Goal: Task Accomplishment & Management: Manage account settings

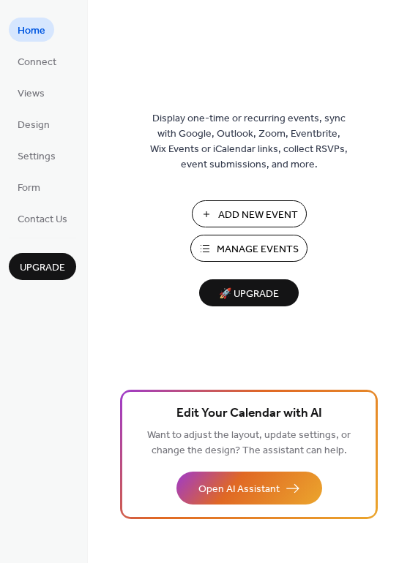
click at [266, 249] on span "Manage Events" at bounding box center [258, 249] width 82 height 15
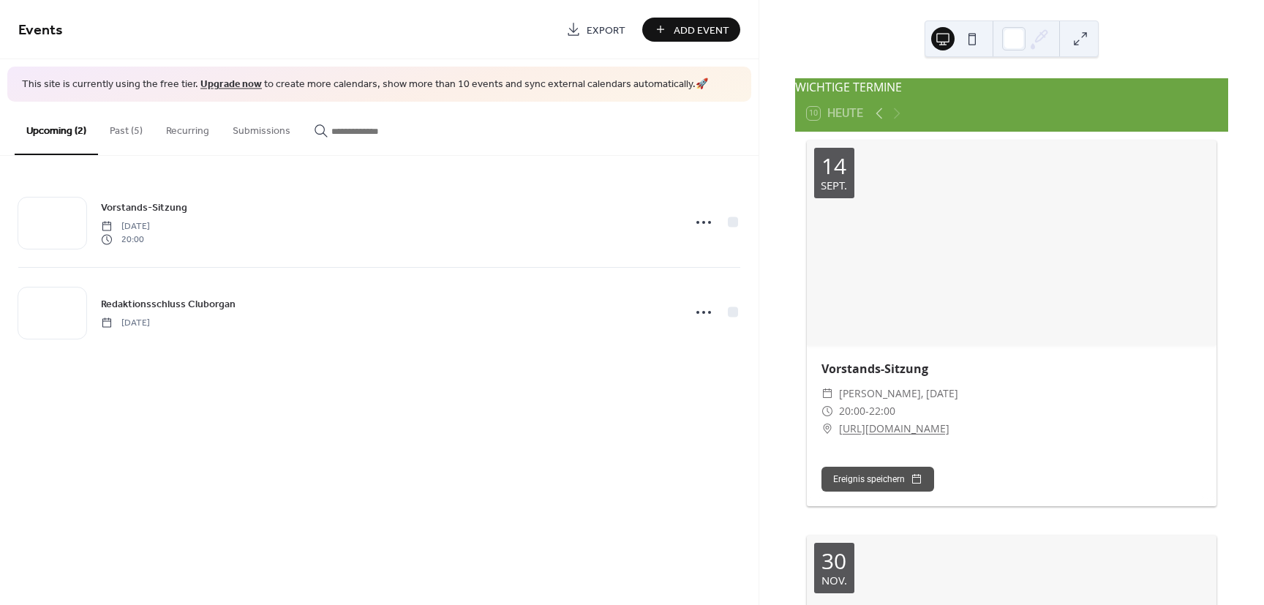
click at [869, 395] on span "[PERSON_NAME], [DATE]" at bounding box center [898, 394] width 119 height 18
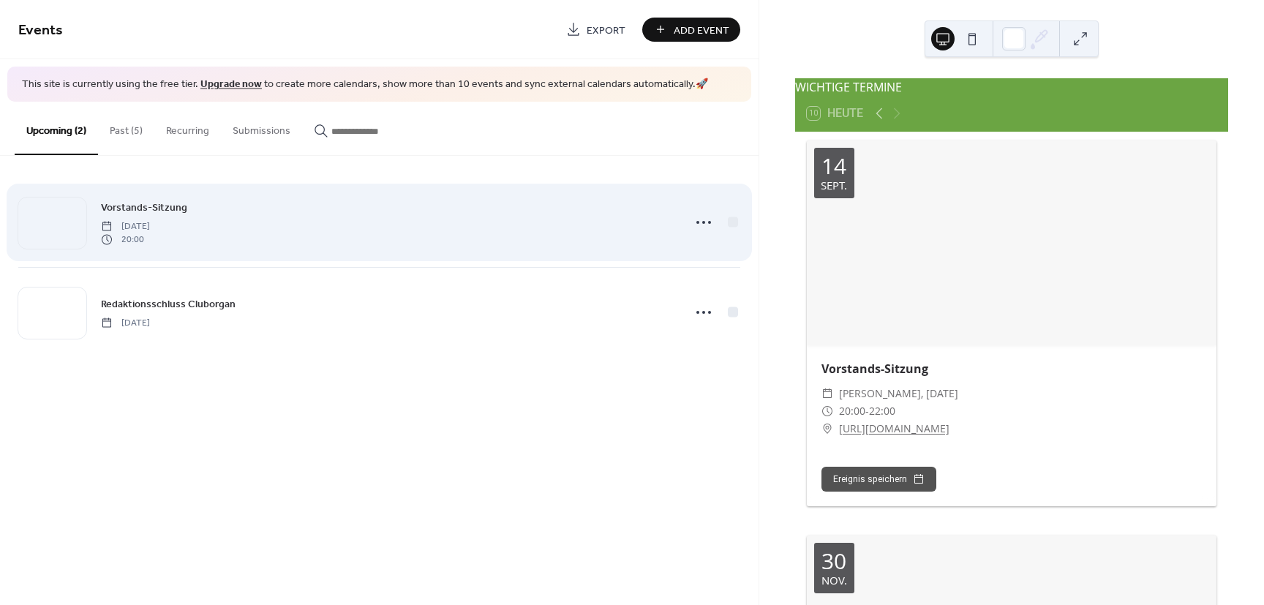
click at [323, 234] on div "Vorstands-Sitzung [DATE] 20:00" at bounding box center [387, 222] width 573 height 47
click at [705, 222] on circle at bounding box center [703, 222] width 3 height 3
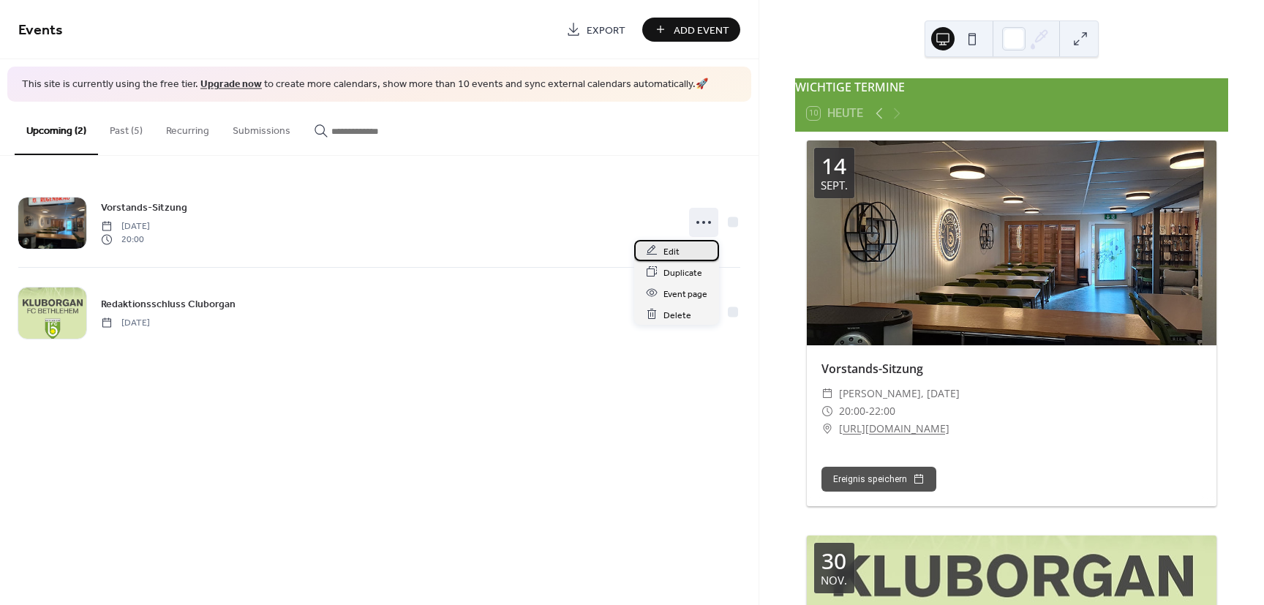
click at [664, 252] on span "Edit" at bounding box center [672, 251] width 16 height 15
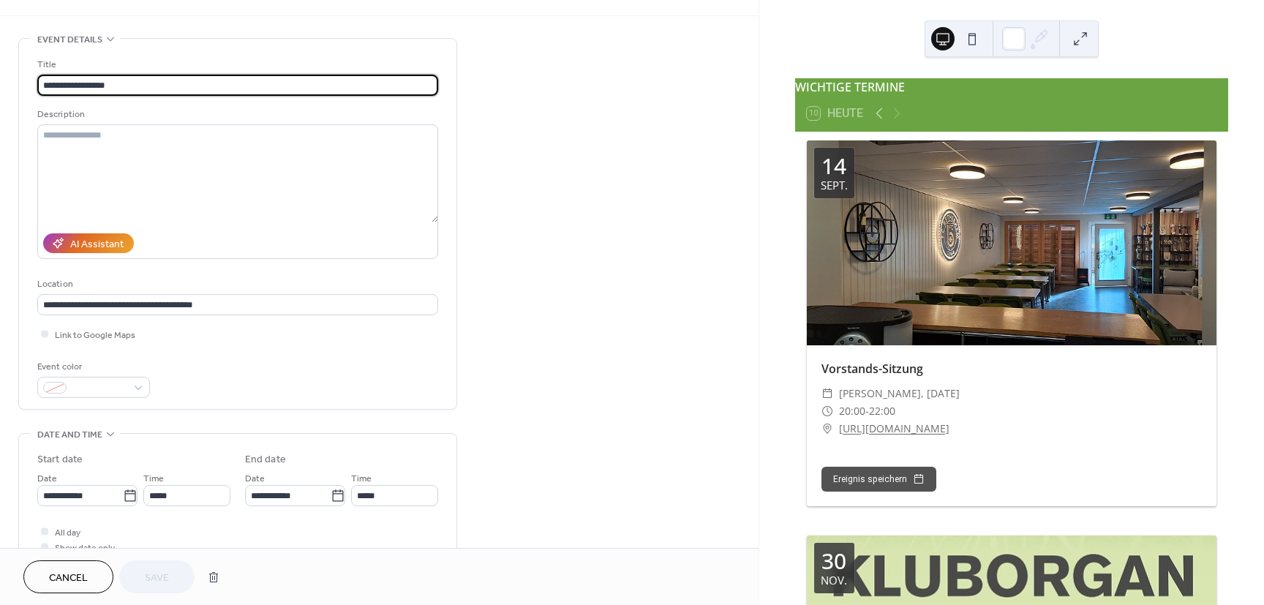
scroll to position [88, 0]
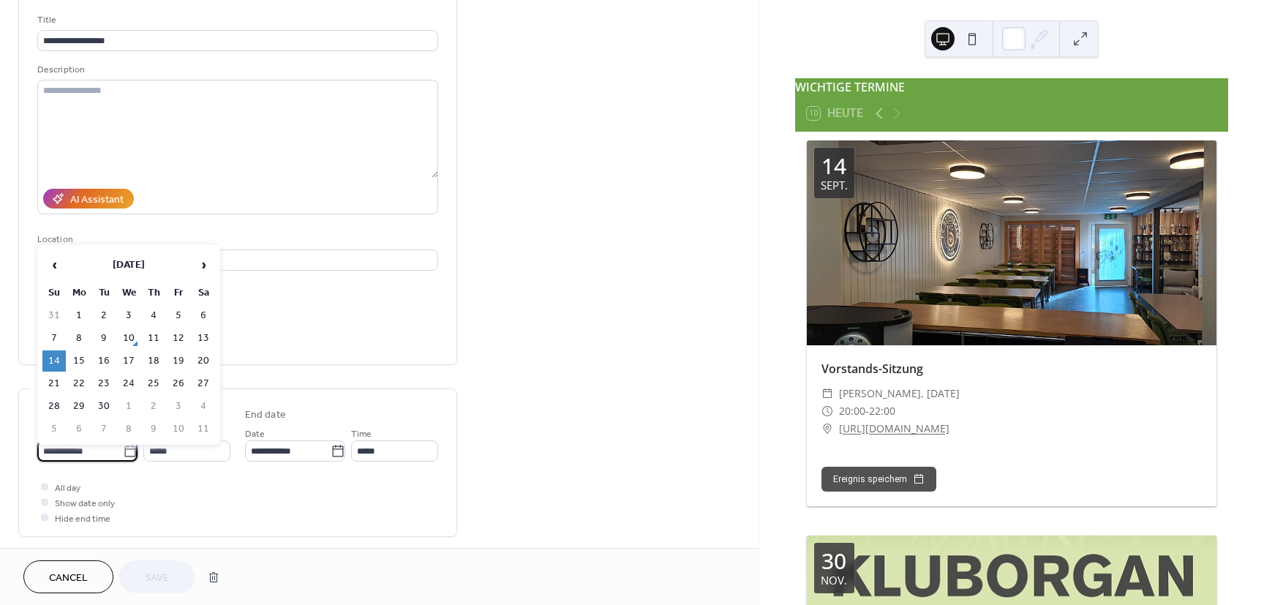
click at [76, 462] on input "**********" at bounding box center [80, 450] width 86 height 21
click at [75, 359] on td "15" at bounding box center [78, 360] width 23 height 21
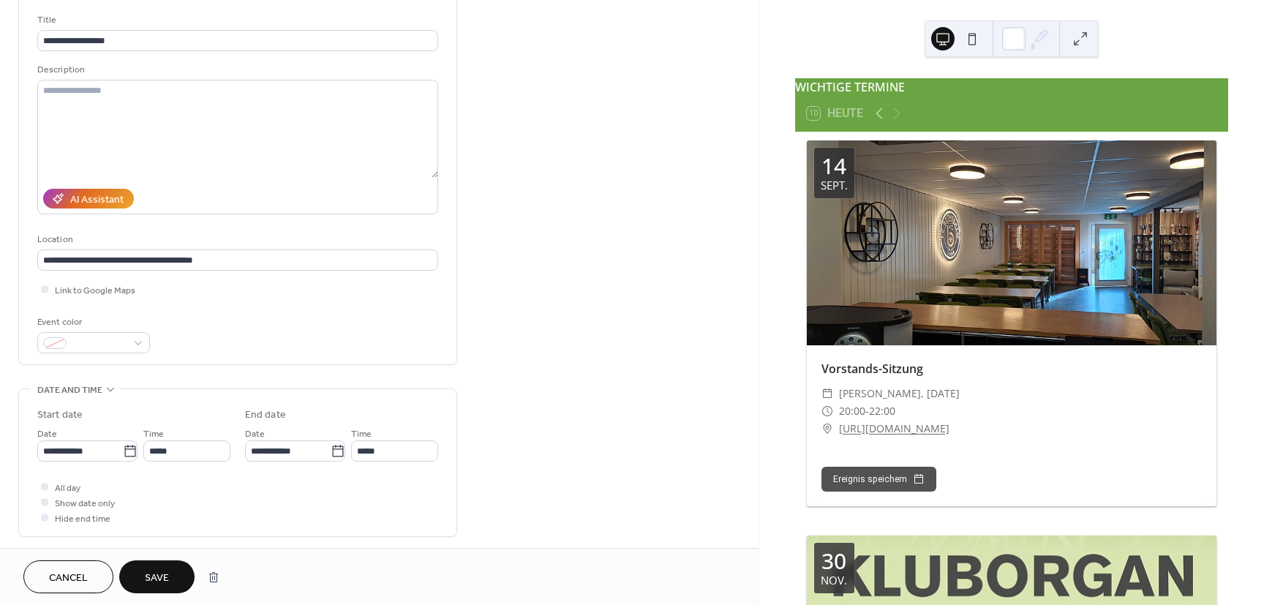
type input "**********"
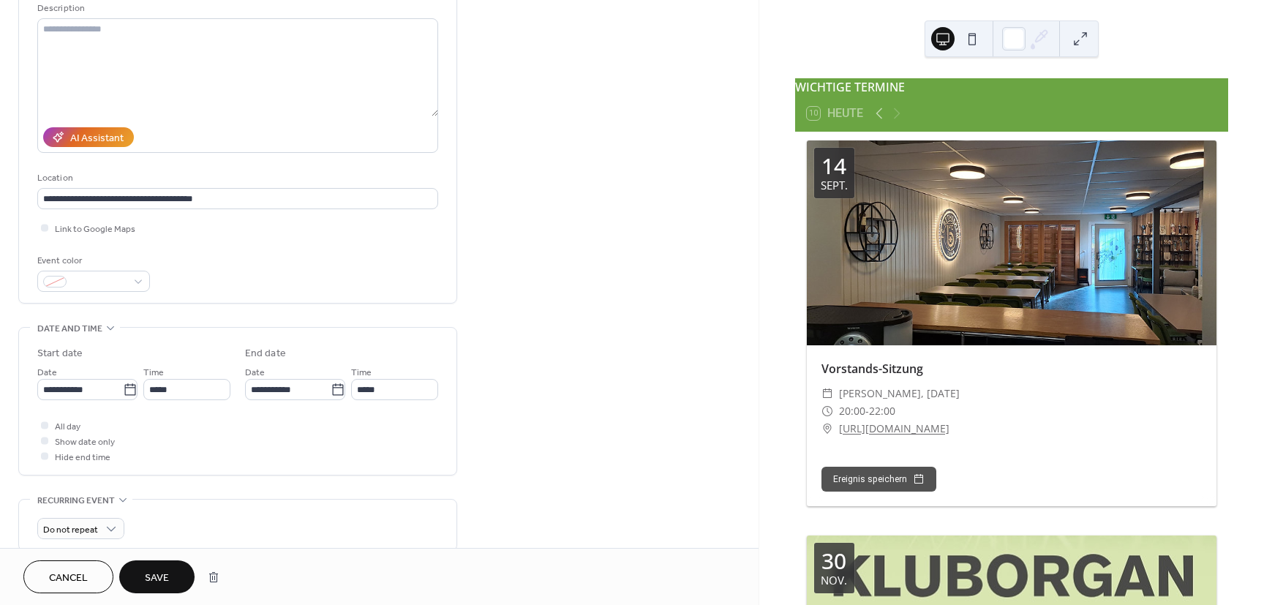
scroll to position [220, 0]
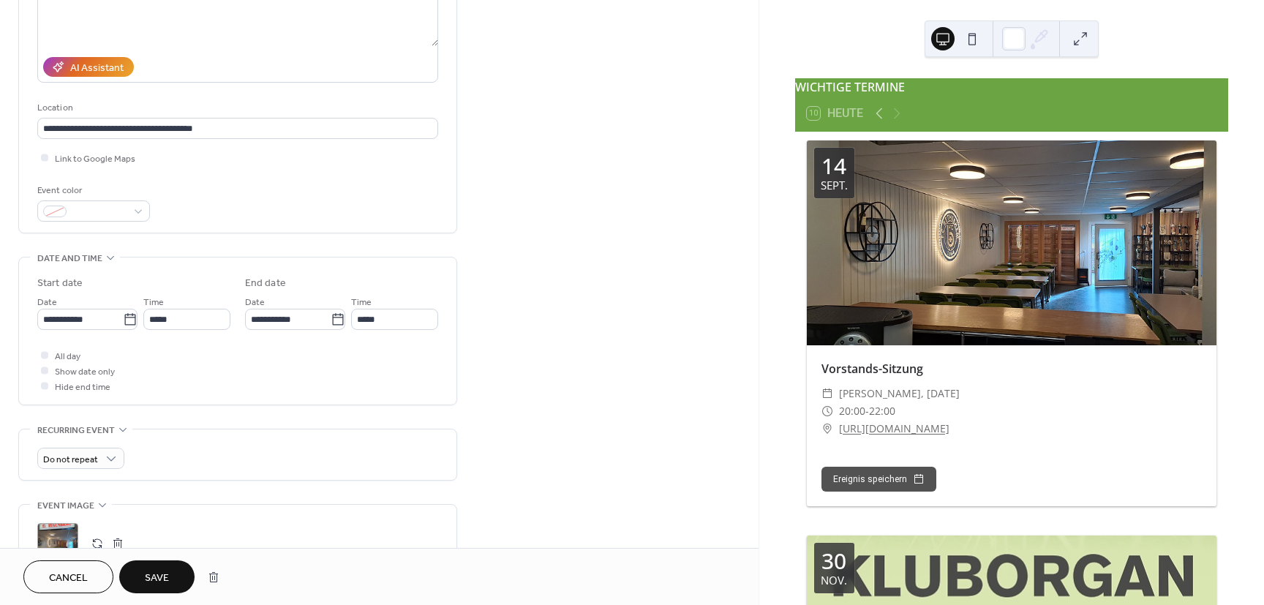
click at [150, 577] on span "Save" at bounding box center [157, 578] width 24 height 15
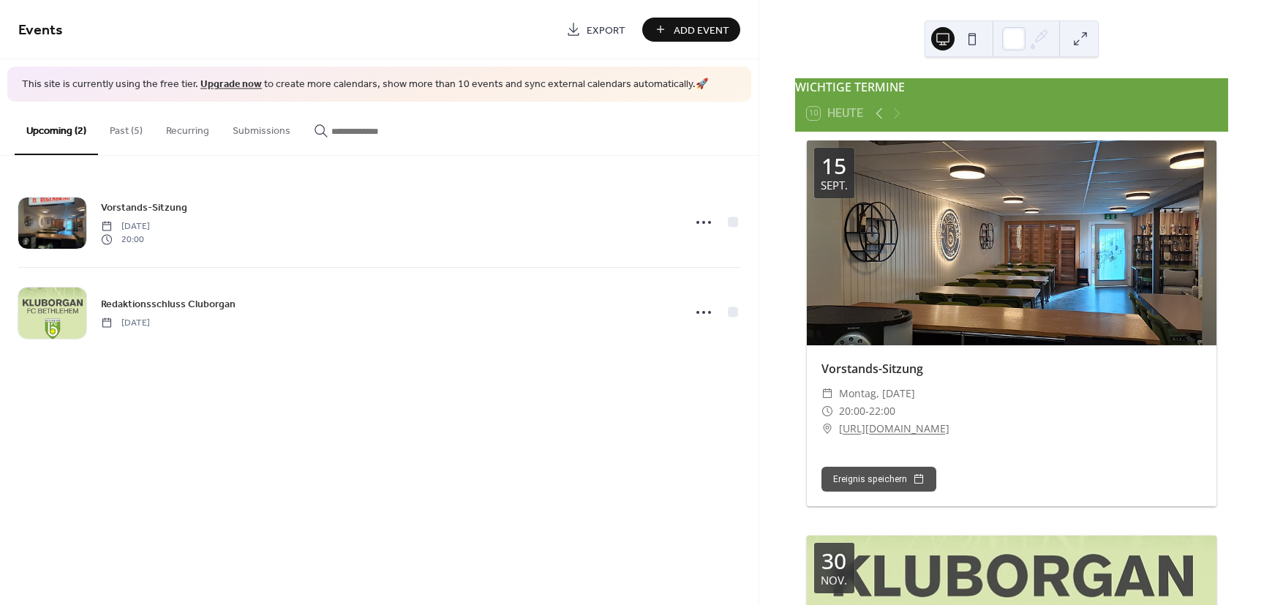
click at [124, 133] on button "Past (5)" at bounding box center [126, 128] width 56 height 52
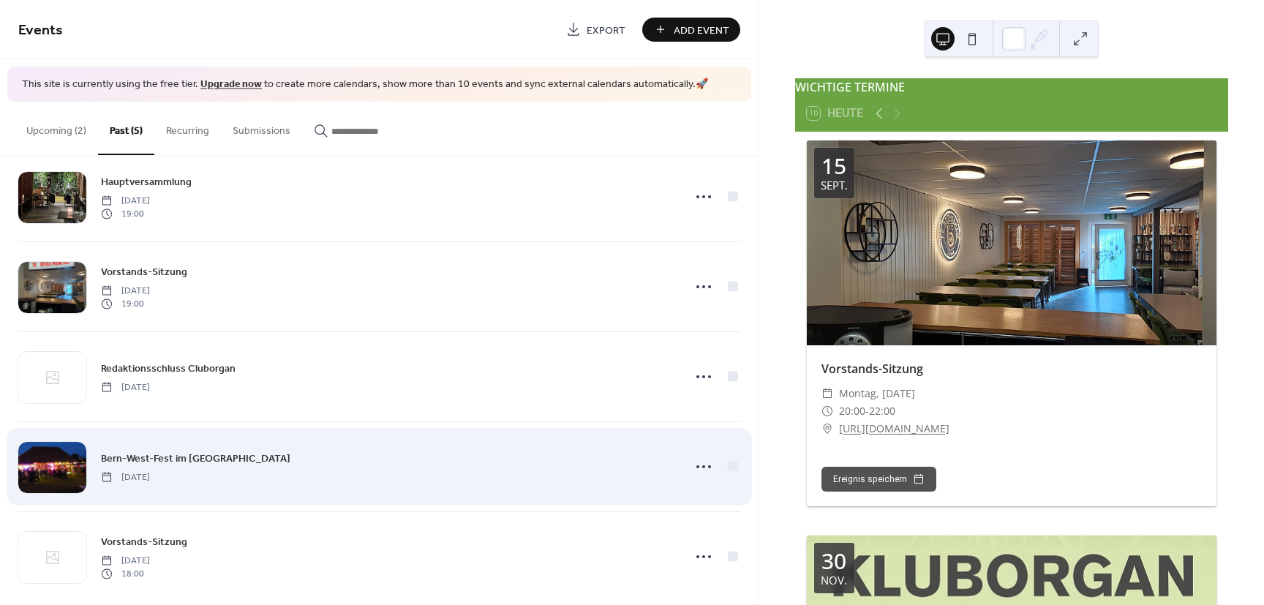
scroll to position [44, 0]
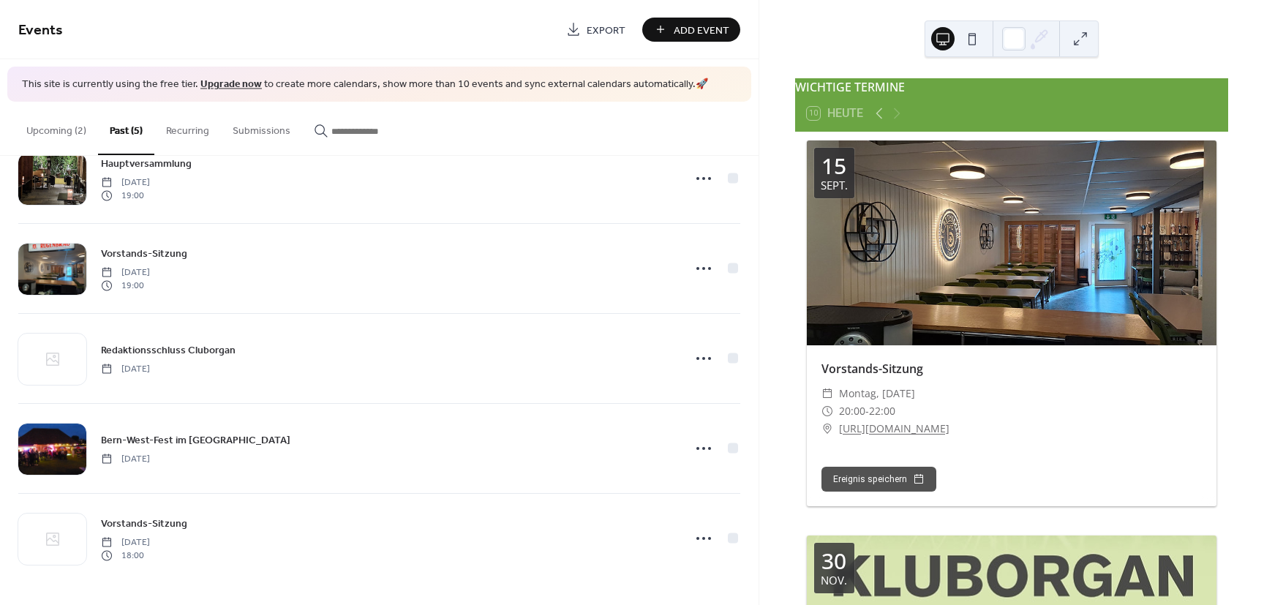
click at [181, 129] on button "Recurring" at bounding box center [187, 128] width 67 height 52
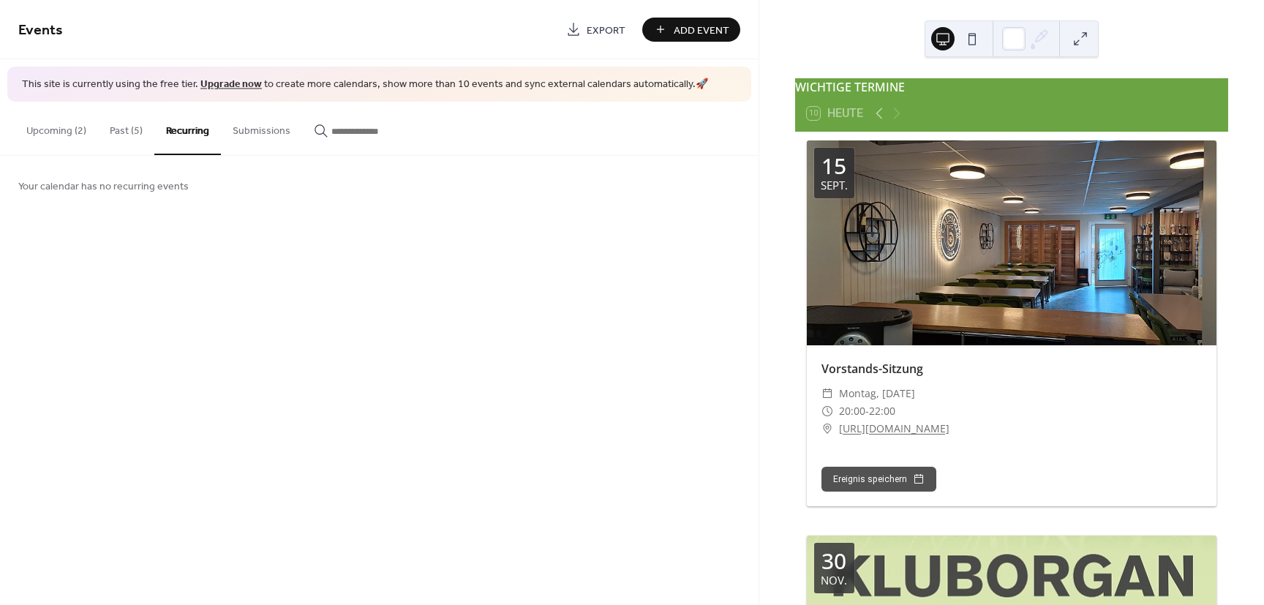
click at [253, 135] on button "Submissions" at bounding box center [261, 128] width 81 height 52
click at [58, 132] on button "Upcoming (2)" at bounding box center [56, 128] width 83 height 52
